Goal: Task Accomplishment & Management: Use online tool/utility

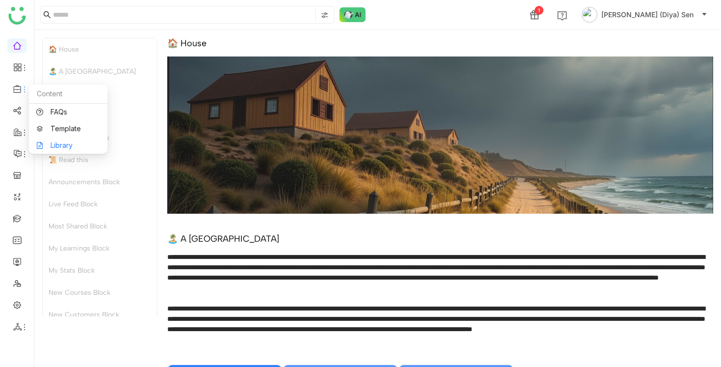
click at [62, 144] on link "Library" at bounding box center [68, 145] width 64 height 7
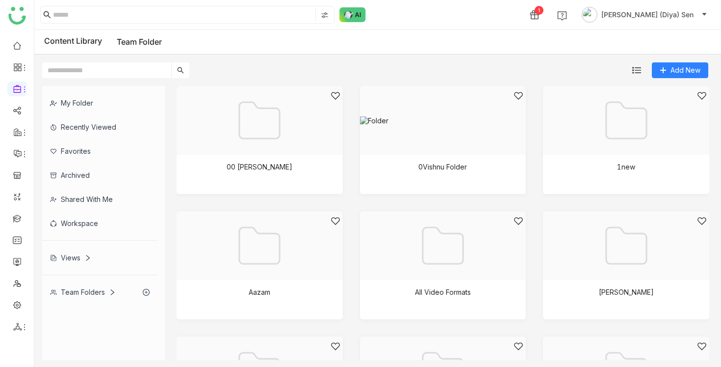
click at [97, 99] on div "My Folder" at bounding box center [99, 103] width 115 height 24
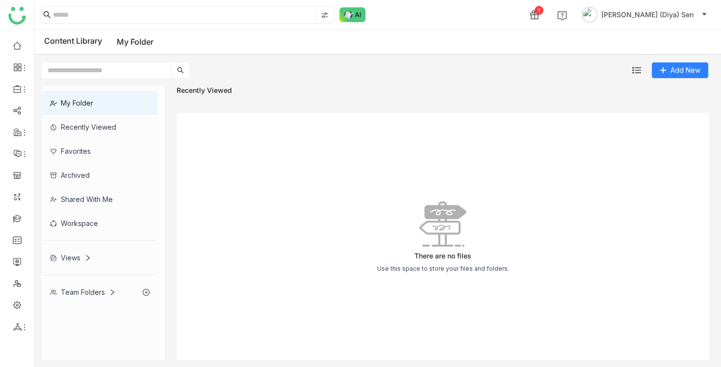
click at [84, 291] on div "Team Folders" at bounding box center [83, 292] width 66 height 8
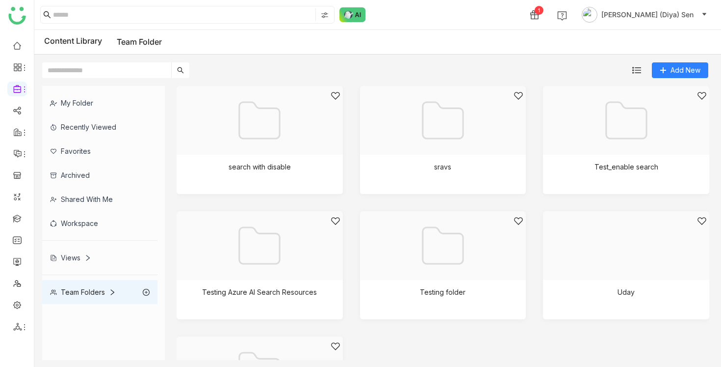
scroll to position [725, 0]
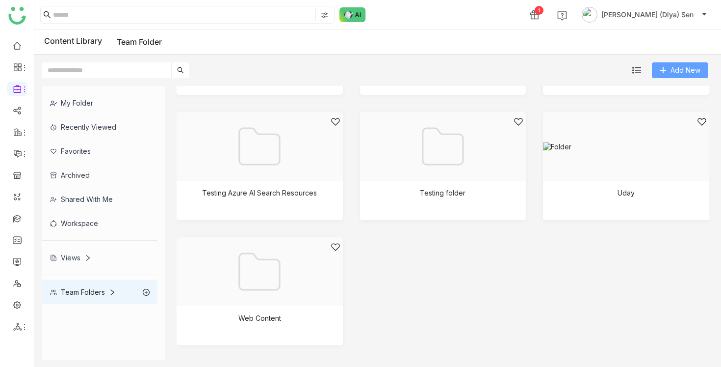
click at [665, 68] on icon at bounding box center [663, 70] width 7 height 7
click at [669, 89] on button "Folder" at bounding box center [675, 90] width 35 height 11
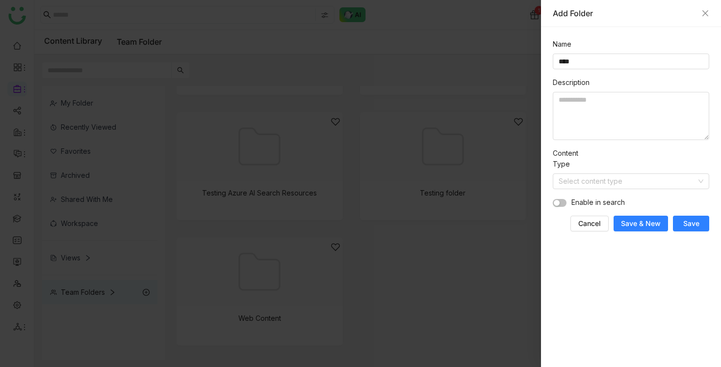
type input "****"
click at [689, 219] on span "Save" at bounding box center [692, 223] width 16 height 10
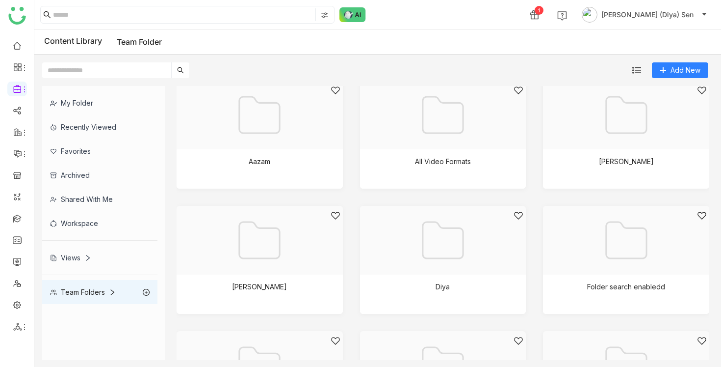
scroll to position [148, 0]
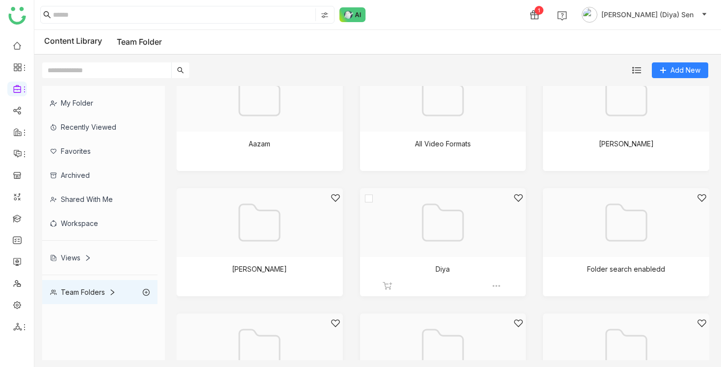
click at [453, 258] on div at bounding box center [440, 234] width 150 height 83
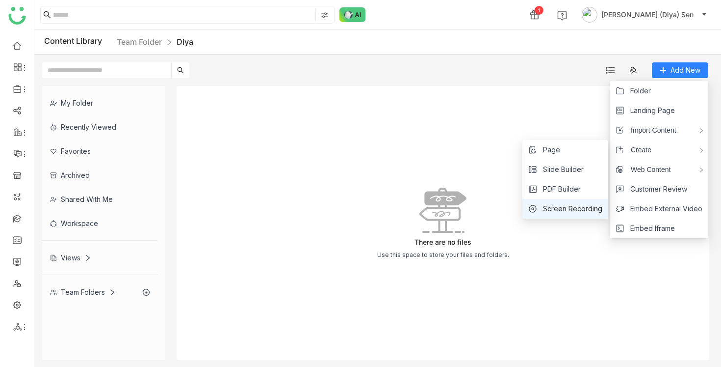
click at [557, 206] on span "Screen Recording" at bounding box center [572, 208] width 59 height 11
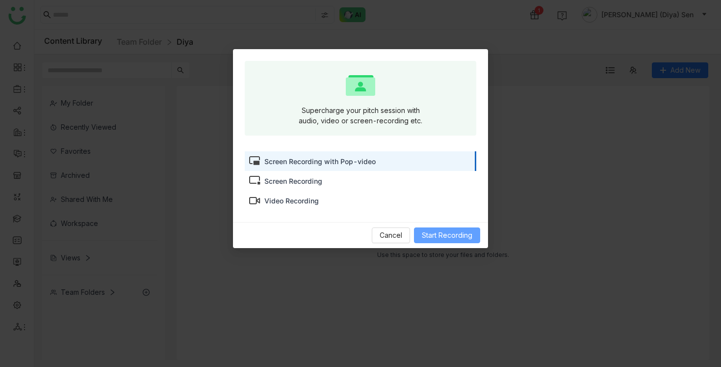
click at [443, 230] on span "Start Recording" at bounding box center [447, 235] width 51 height 11
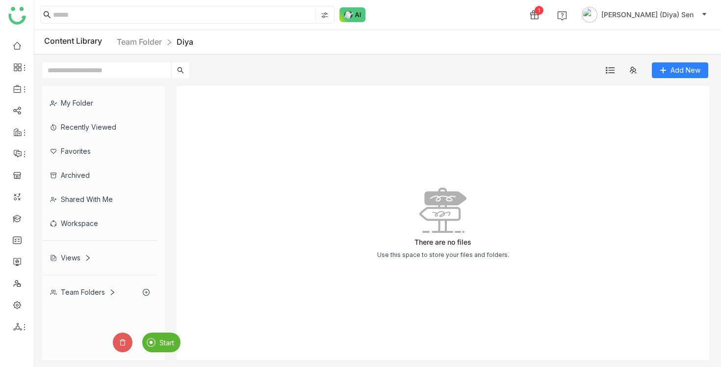
click at [166, 339] on span "Start" at bounding box center [167, 342] width 15 height 8
click at [139, 343] on span "Stop" at bounding box center [137, 342] width 15 height 8
